Goal: Information Seeking & Learning: Learn about a topic

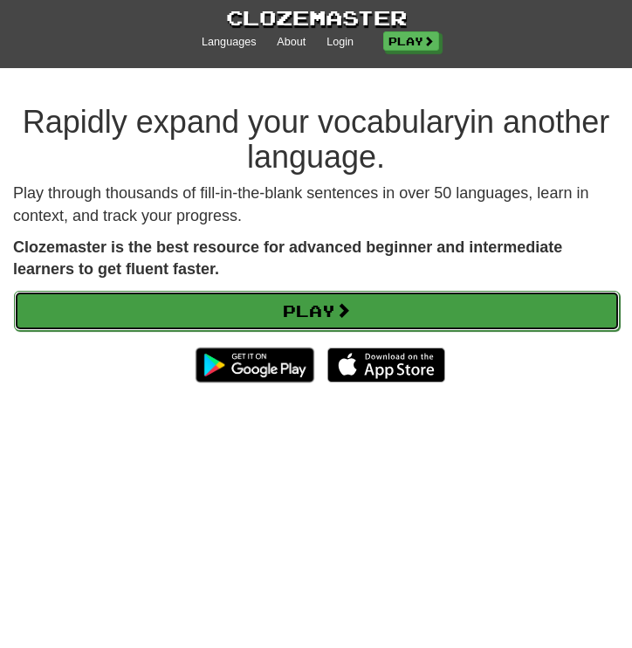
click at [374, 308] on link "Play" at bounding box center [317, 311] width 606 height 40
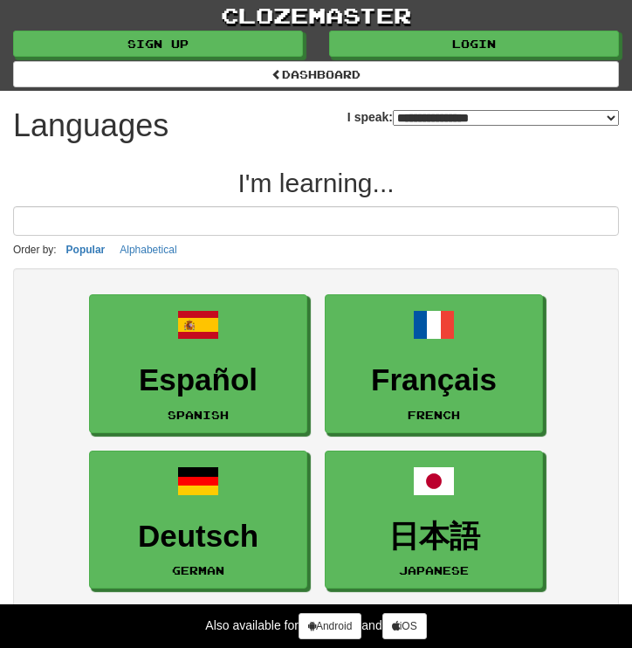
select select "*******"
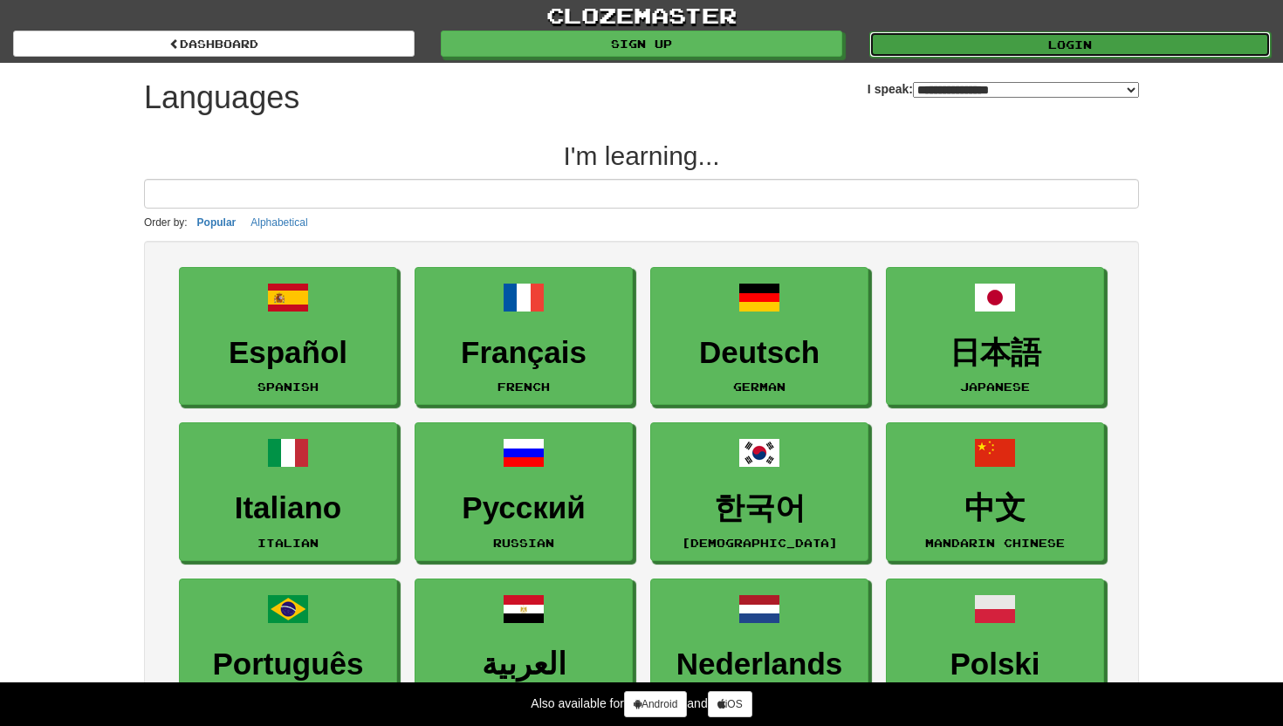
click at [631, 35] on link "Login" at bounding box center [1069, 44] width 401 height 26
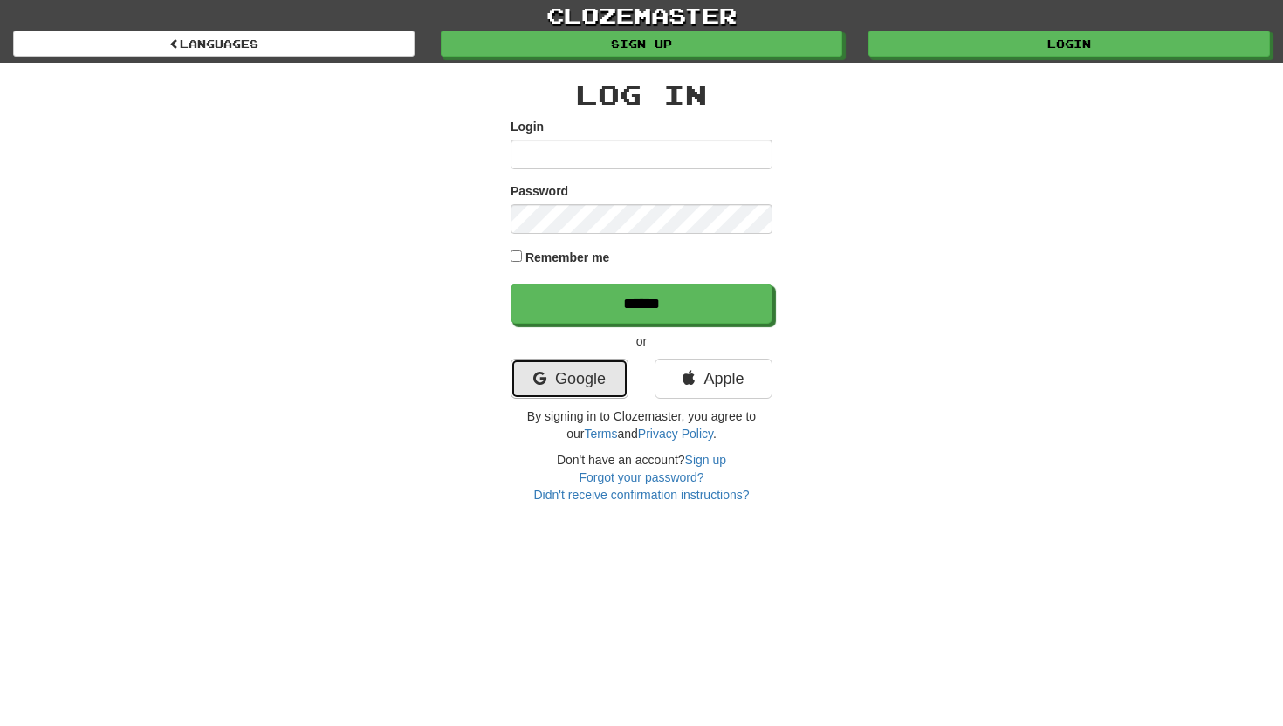
click at [543, 380] on icon at bounding box center [539, 379] width 13 height 16
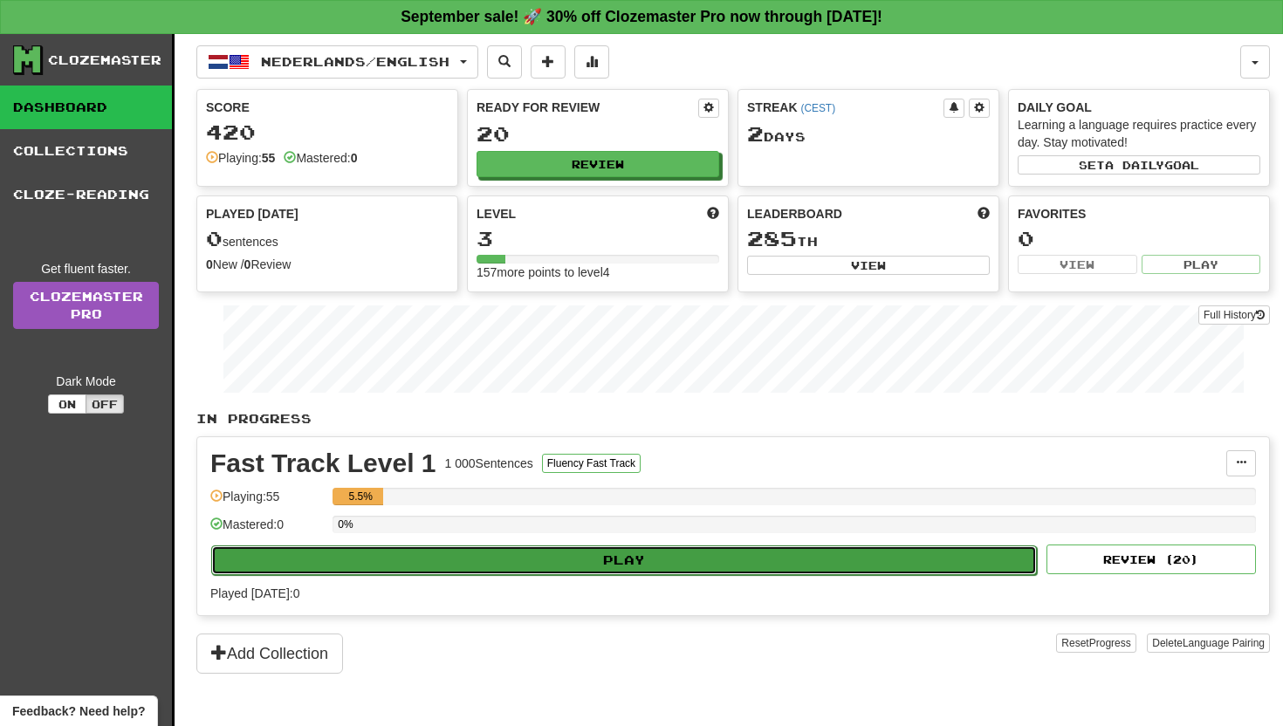
click at [699, 557] on button "Play" at bounding box center [624, 560] width 826 height 30
select select "**"
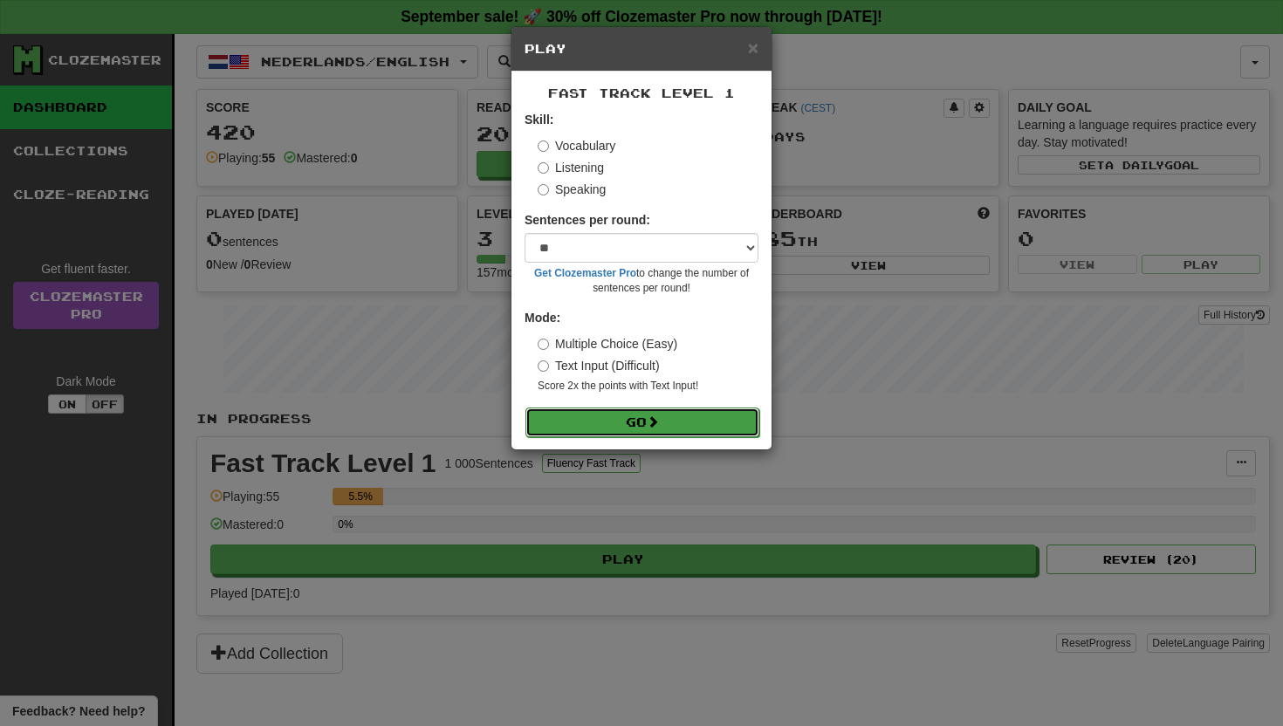
click at [629, 420] on button "Go" at bounding box center [642, 423] width 234 height 30
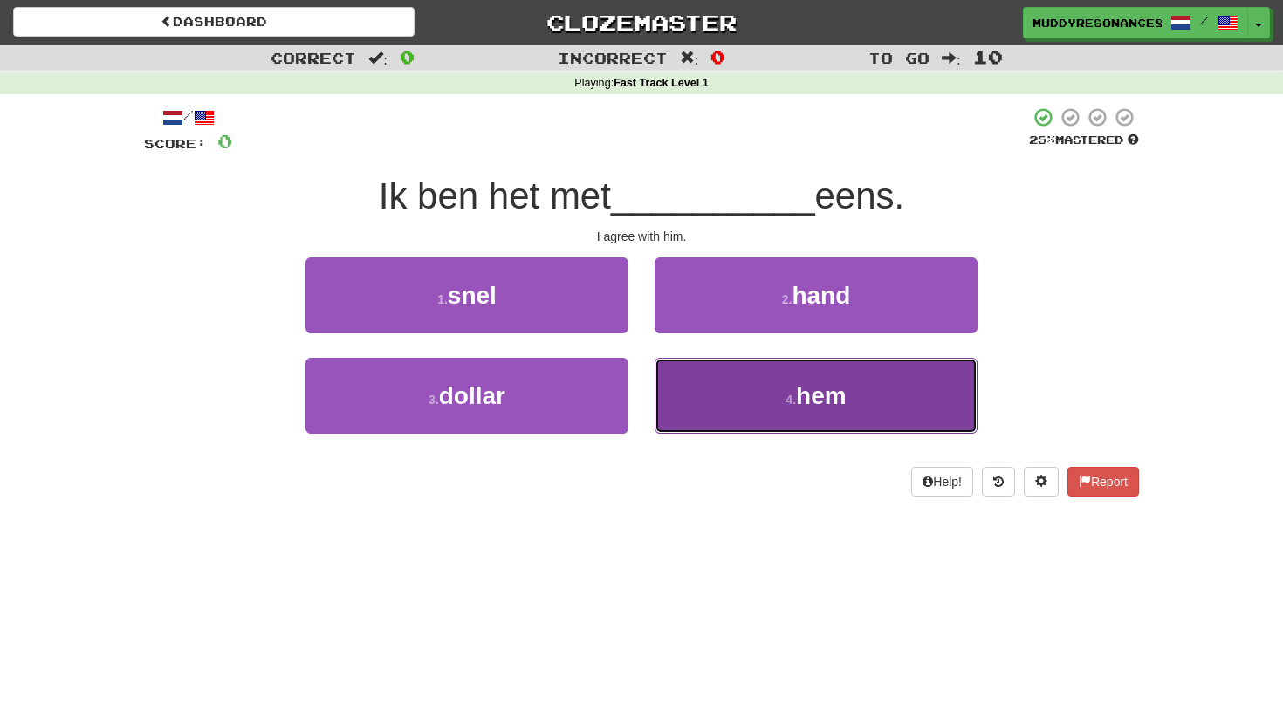
click at [716, 420] on button "4 . hem" at bounding box center [816, 396] width 323 height 76
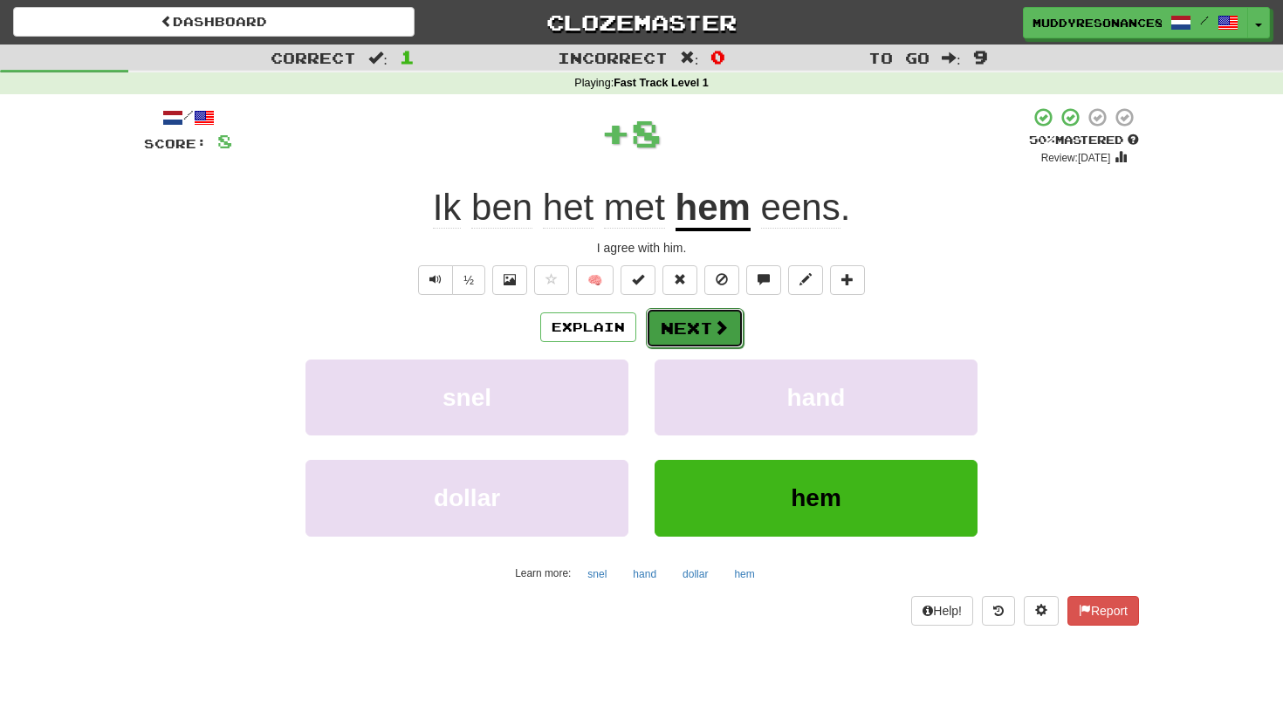
click at [665, 344] on button "Next" at bounding box center [695, 328] width 98 height 40
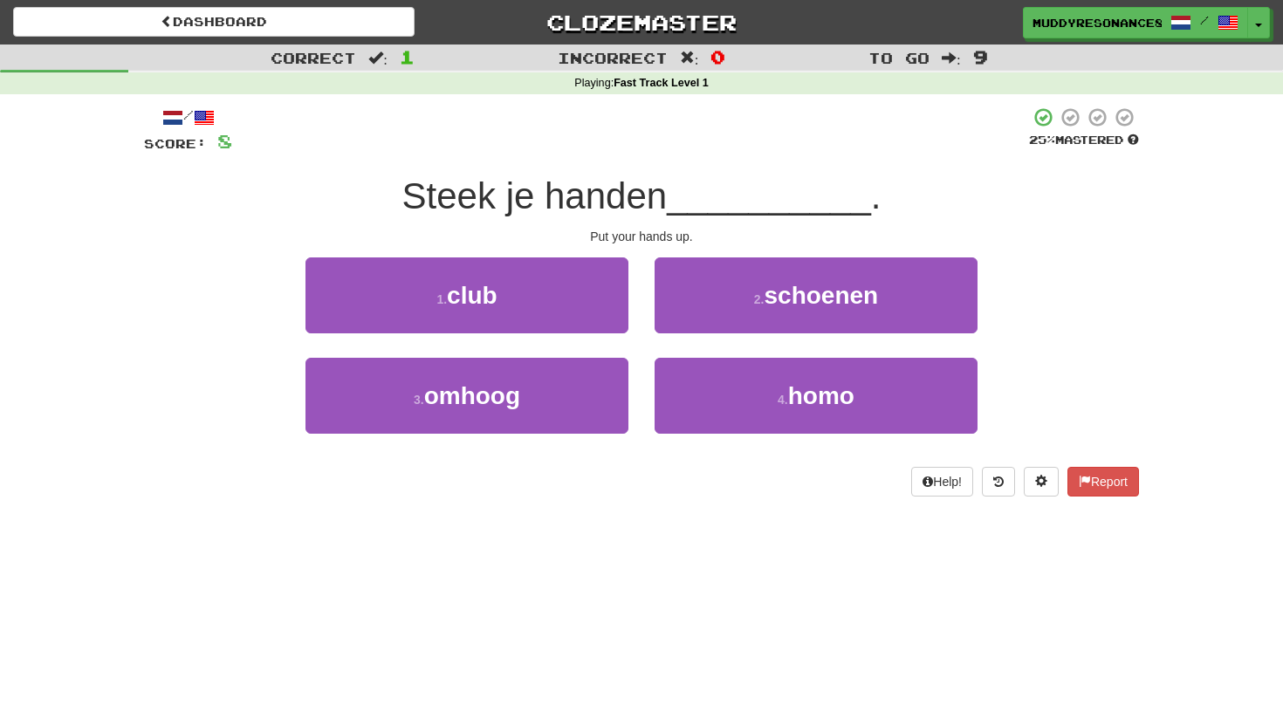
click at [509, 441] on div "3 . omhoog" at bounding box center [466, 408] width 349 height 100
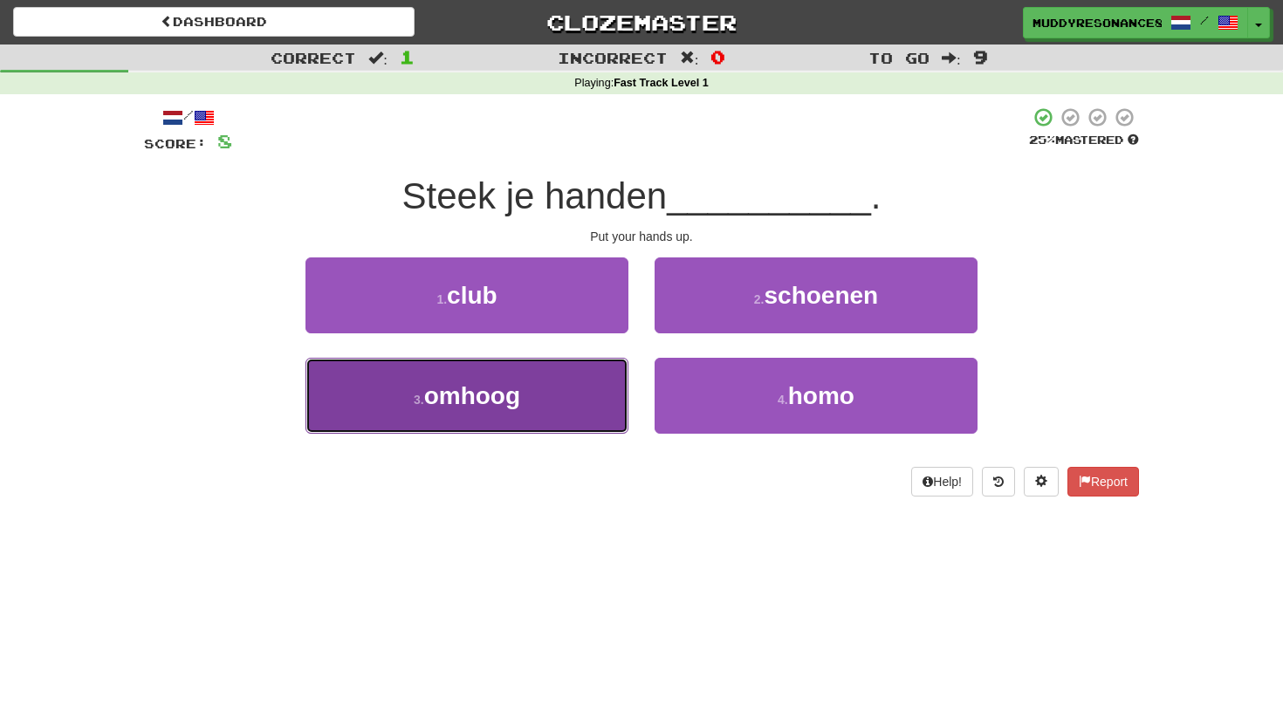
click at [531, 387] on button "3 . omhoog" at bounding box center [466, 396] width 323 height 76
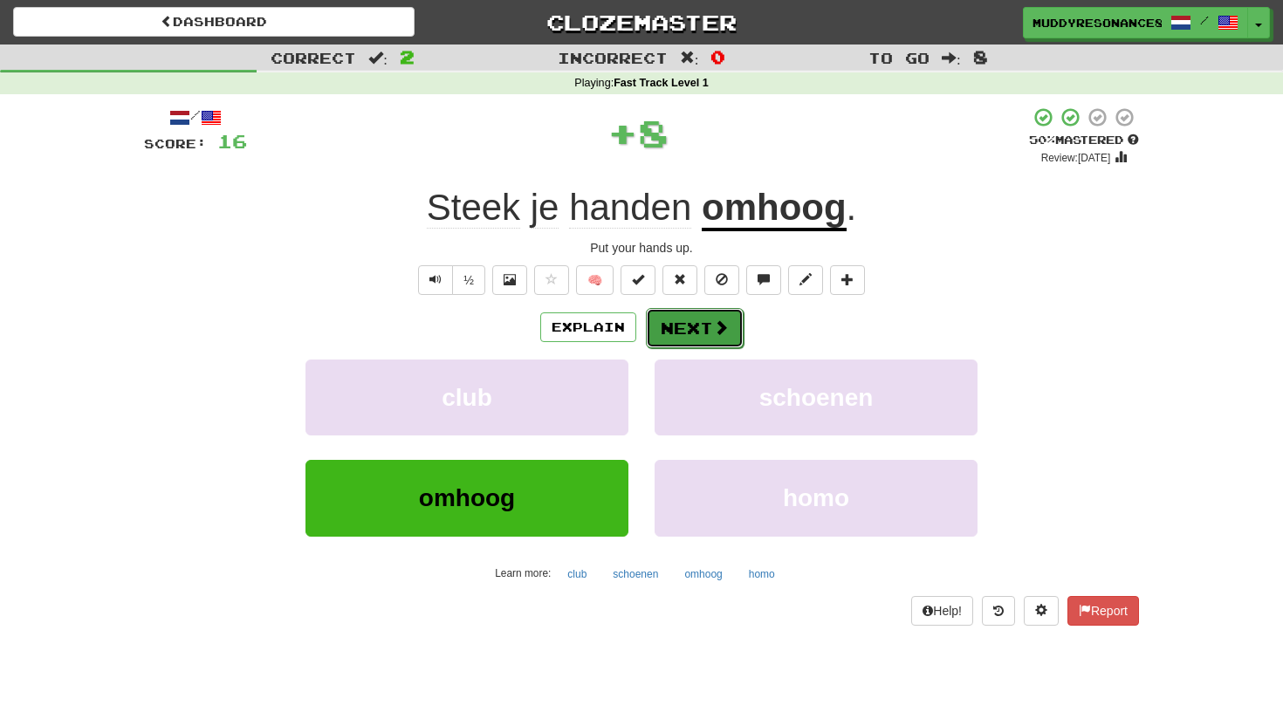
click at [682, 328] on button "Next" at bounding box center [695, 328] width 98 height 40
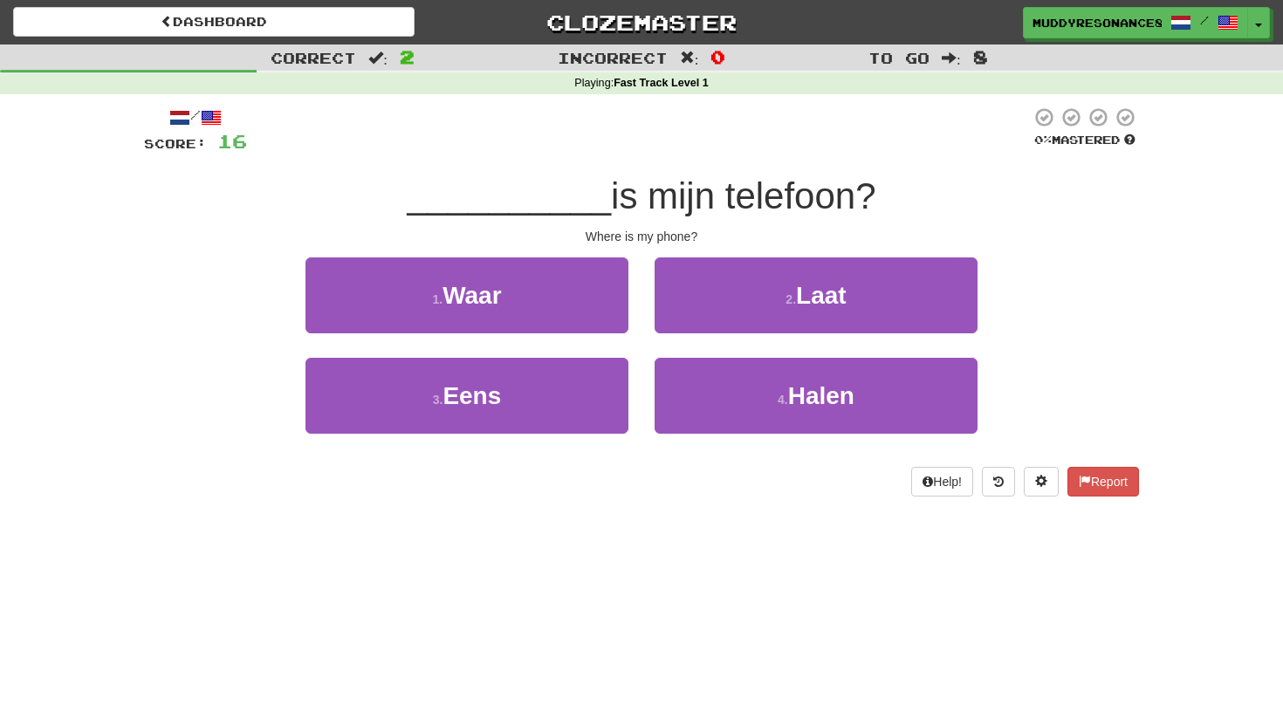
click at [567, 345] on div "1 . Waar" at bounding box center [466, 307] width 349 height 100
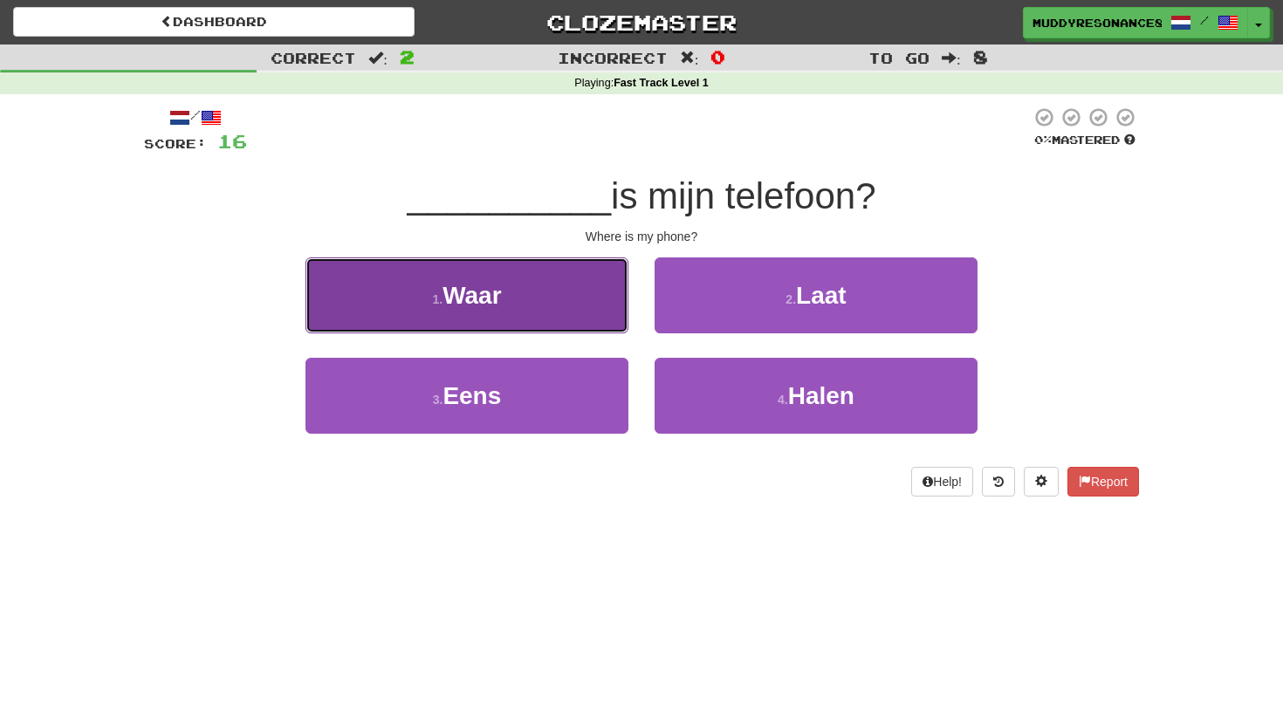
click at [579, 283] on button "1 . Waar" at bounding box center [466, 295] width 323 height 76
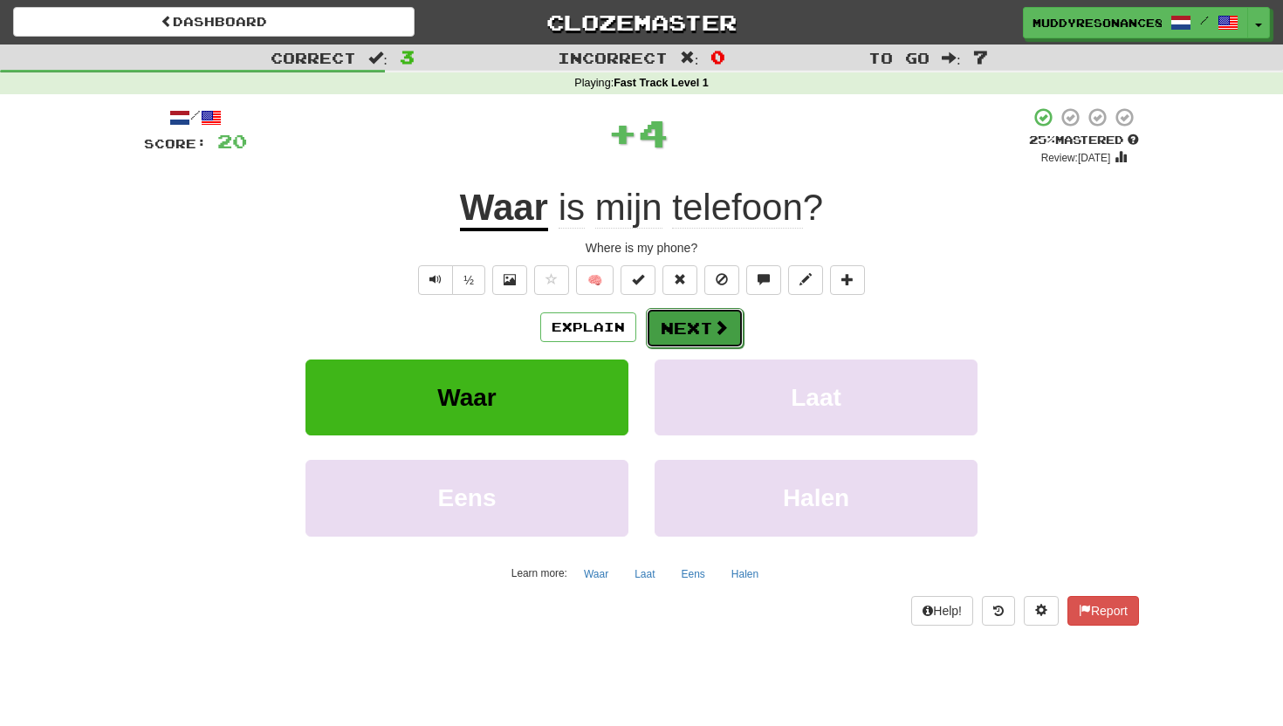
click at [707, 344] on button "Next" at bounding box center [695, 328] width 98 height 40
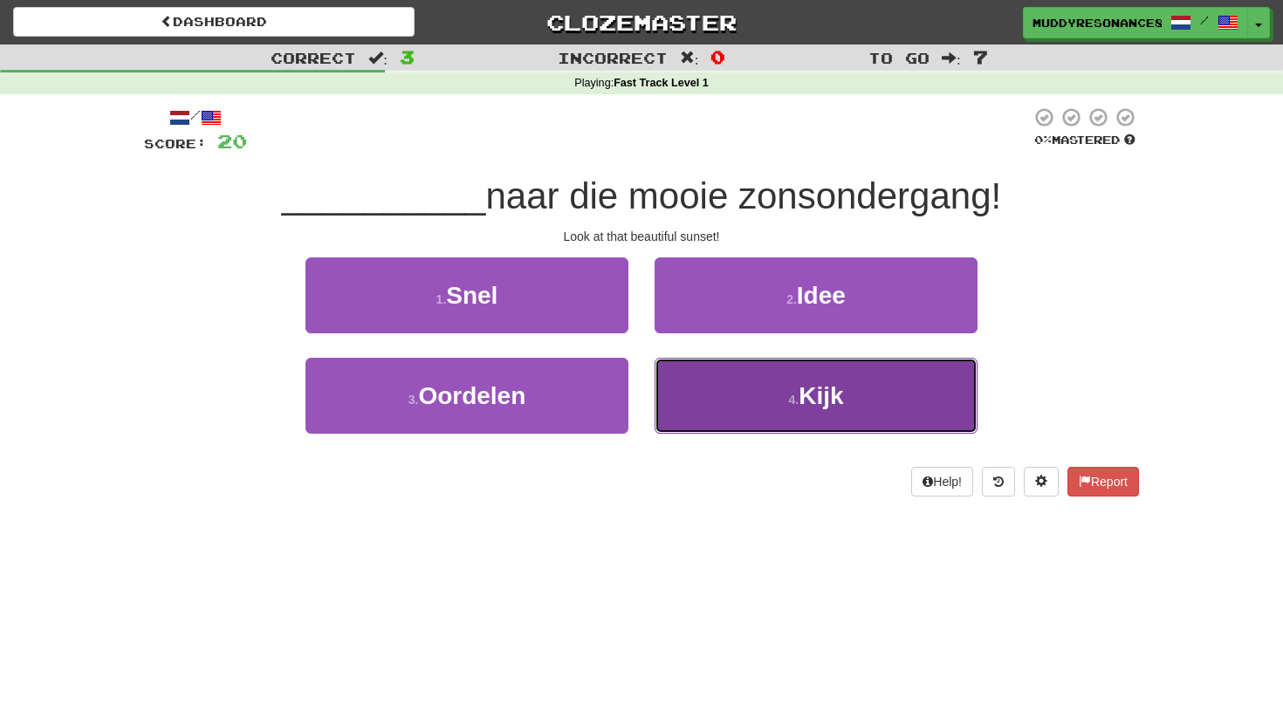
click at [708, 387] on button "4 . Kijk" at bounding box center [816, 396] width 323 height 76
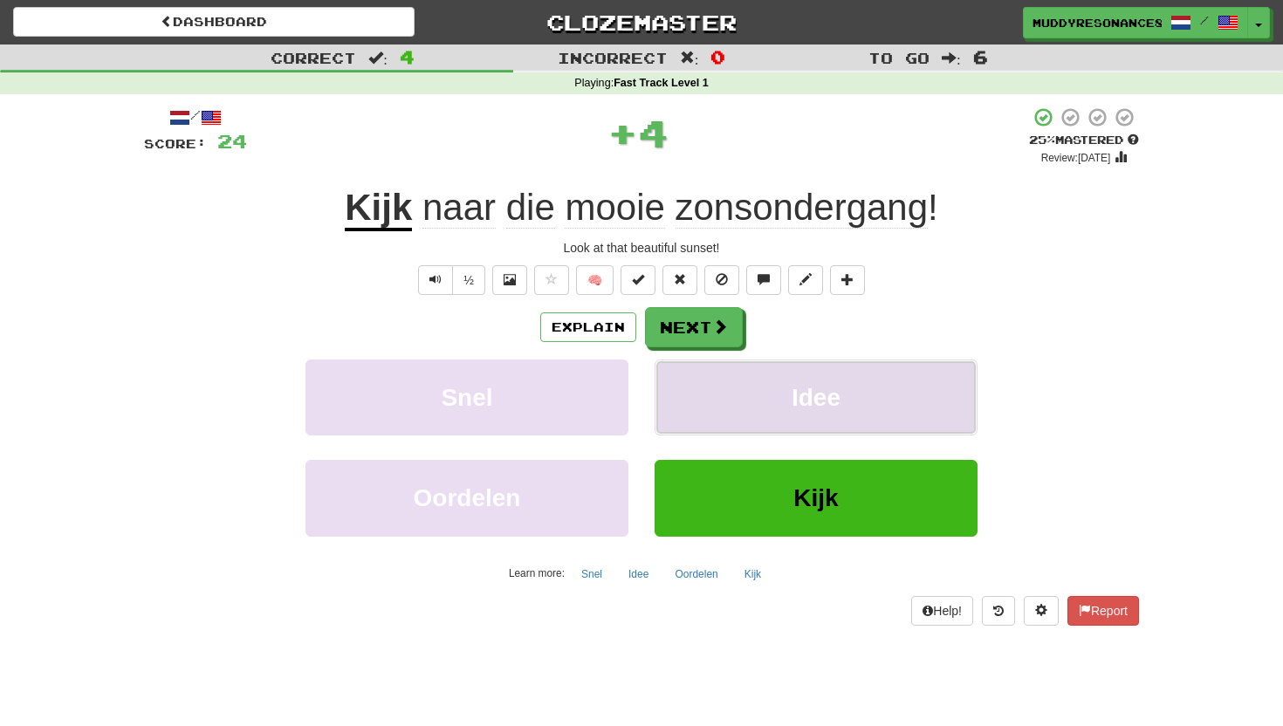
click at [681, 363] on button "Idee" at bounding box center [816, 398] width 323 height 76
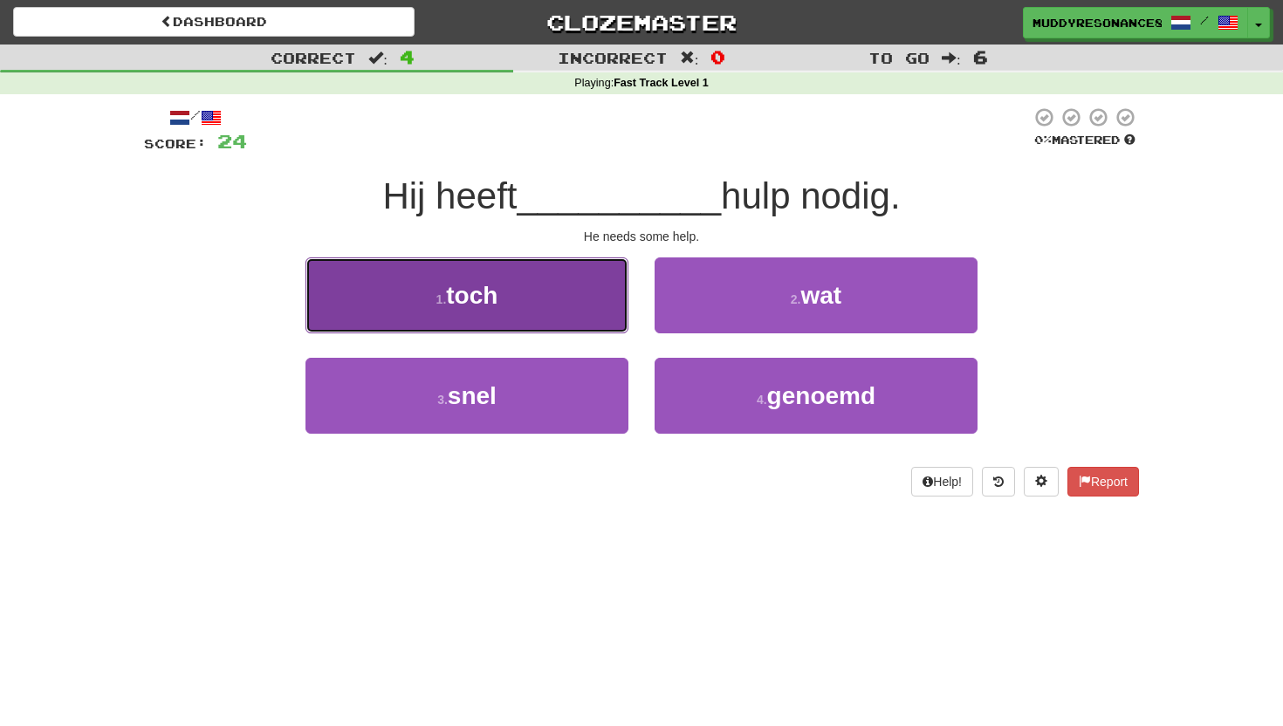
click at [607, 296] on button "1 . toch" at bounding box center [466, 295] width 323 height 76
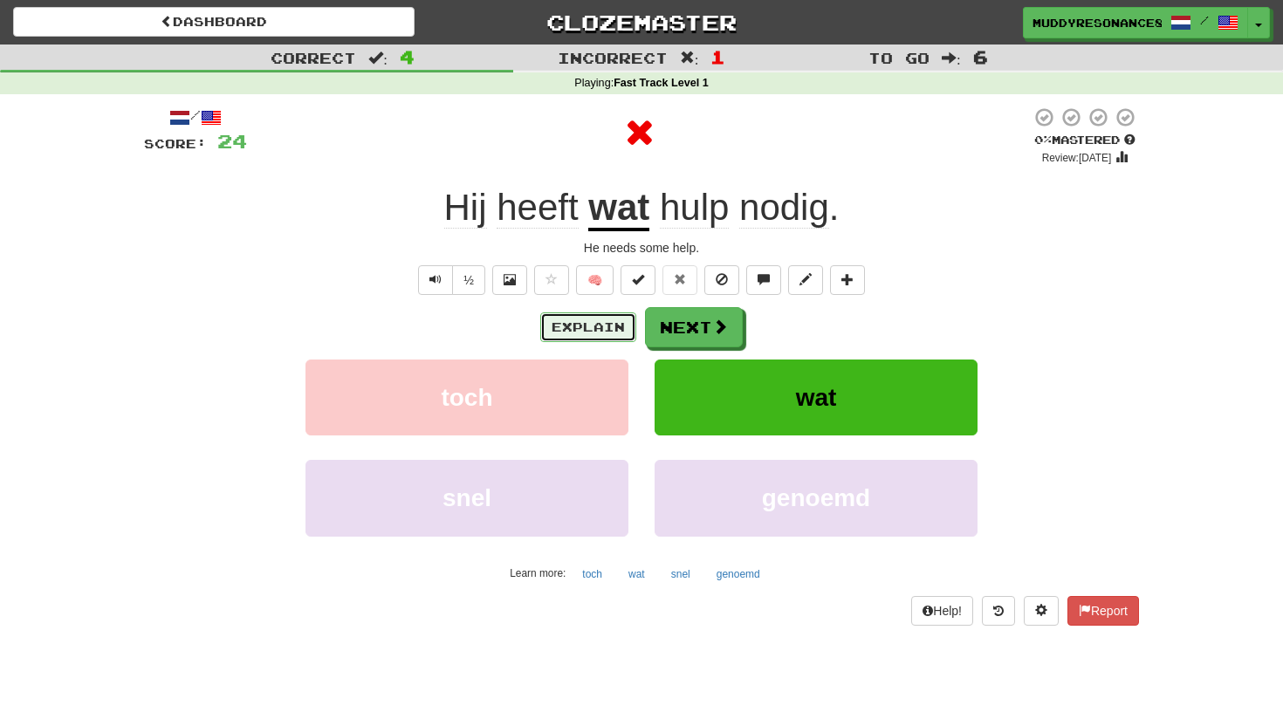
click at [607, 332] on button "Explain" at bounding box center [588, 327] width 96 height 30
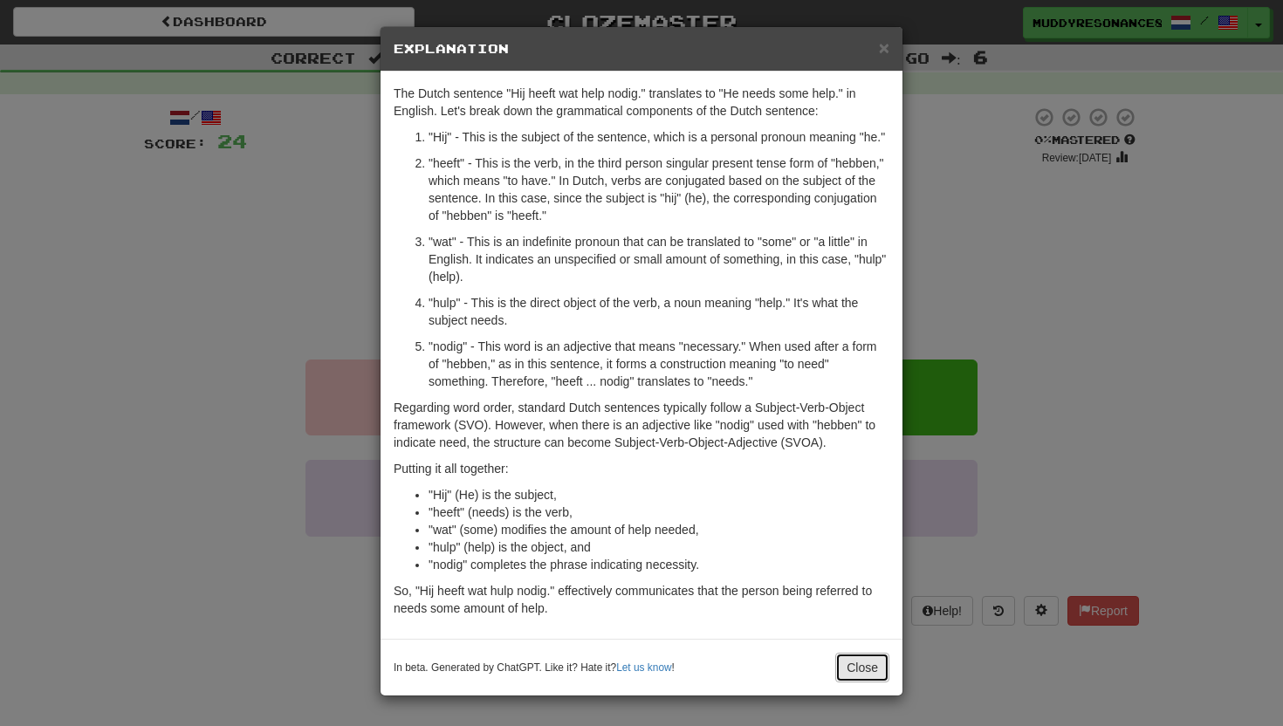
click at [856, 682] on button "Close" at bounding box center [862, 668] width 54 height 30
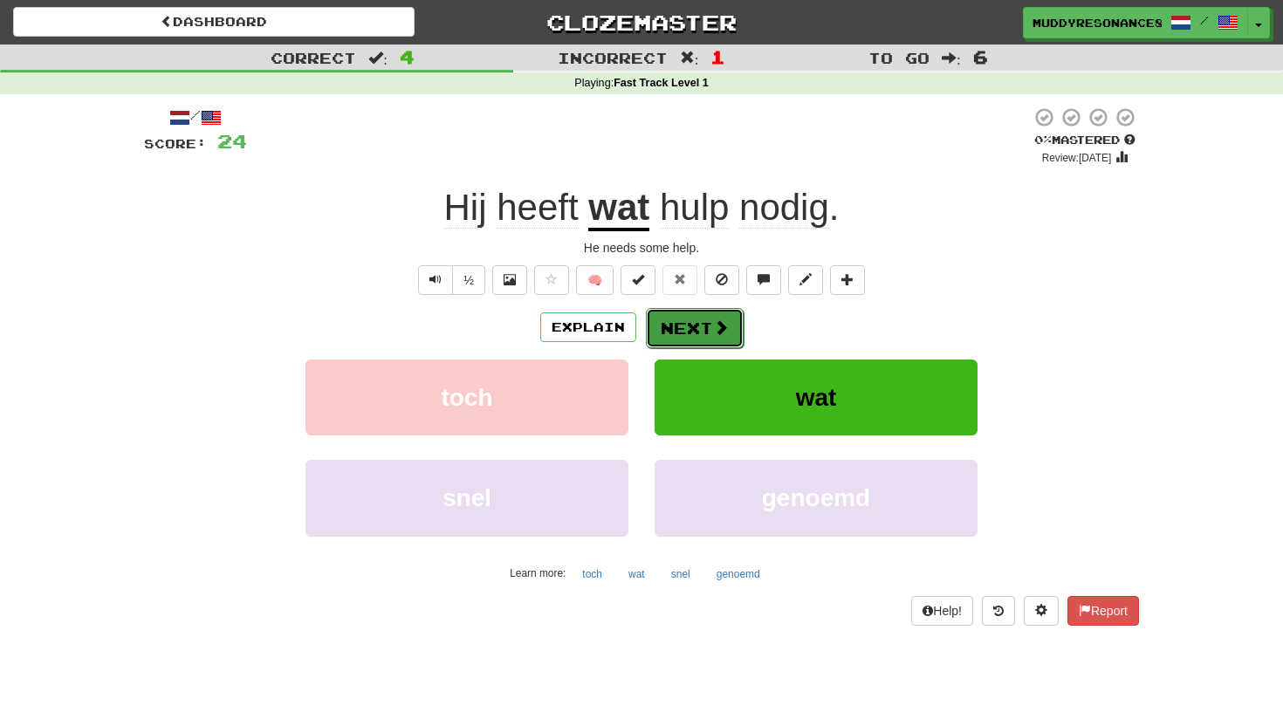
click at [704, 337] on button "Next" at bounding box center [695, 328] width 98 height 40
